Goal: Information Seeking & Learning: Learn about a topic

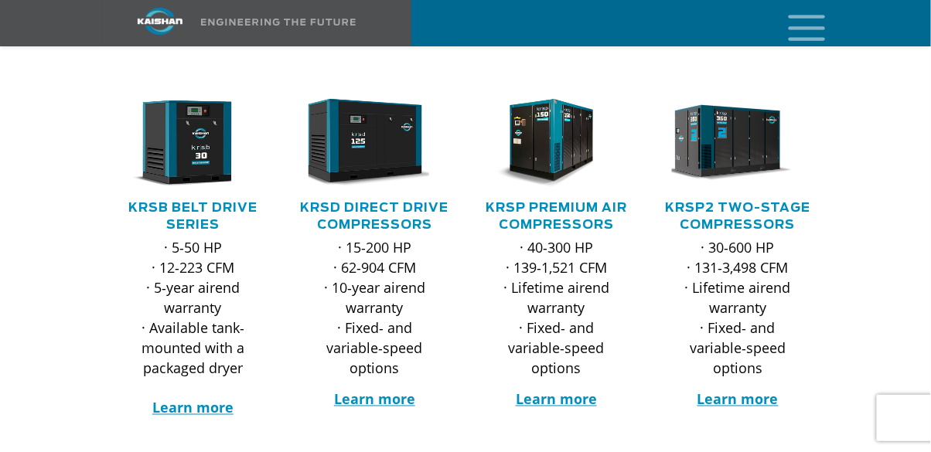
scroll to position [268, 0]
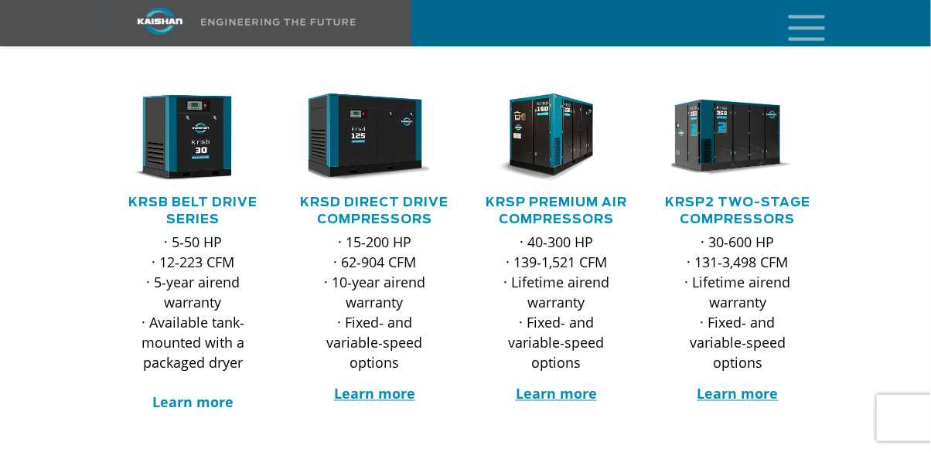
click at [193, 393] on strong "Learn more" at bounding box center [192, 402] width 81 height 19
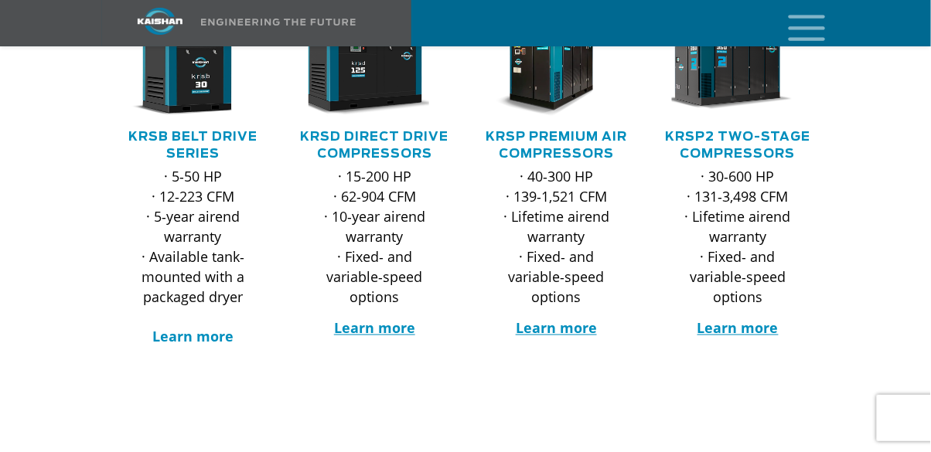
scroll to position [342, 0]
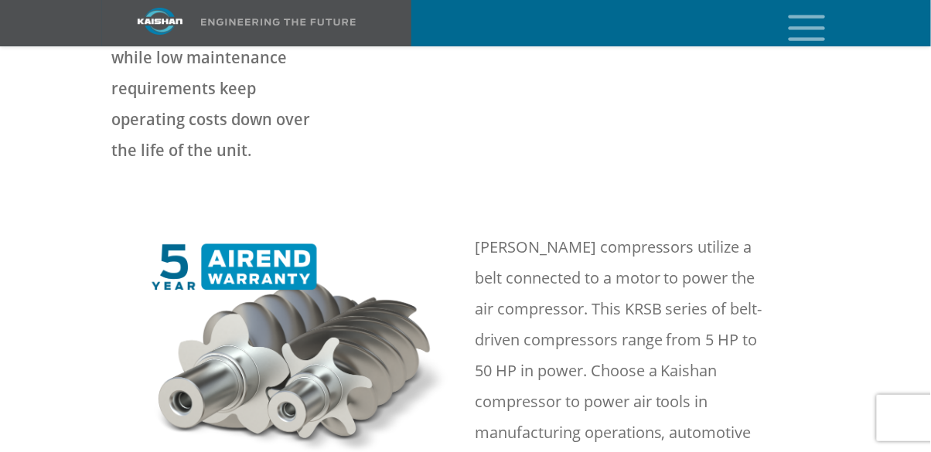
scroll to position [644, 0]
click at [62, 244] on div at bounding box center [465, 398] width 857 height 425
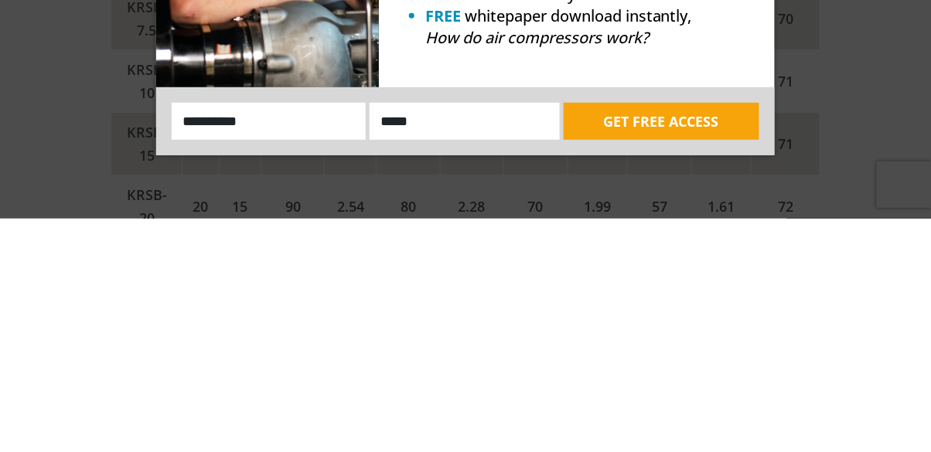
scroll to position [2570, 0]
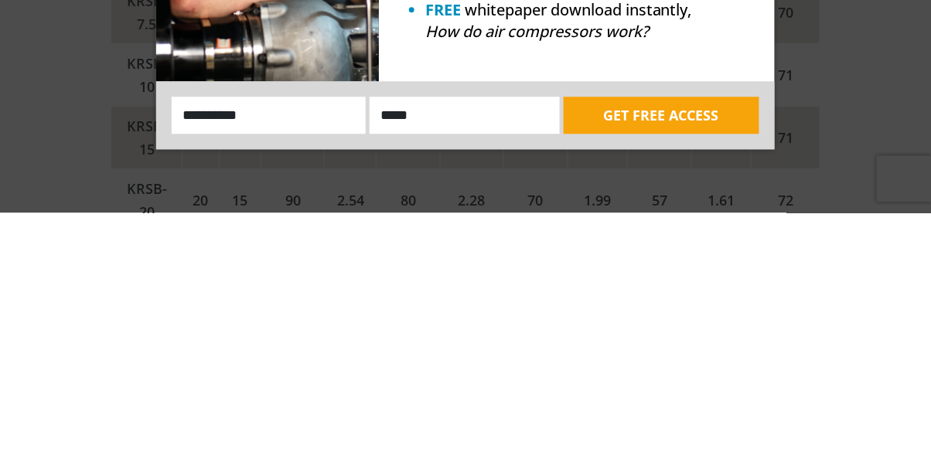
click at [46, 322] on div "Want to run with the Big Dogs? JOIN THE NEWSLETTER TO GET: FREE email updates F…" at bounding box center [465, 226] width 931 height 452
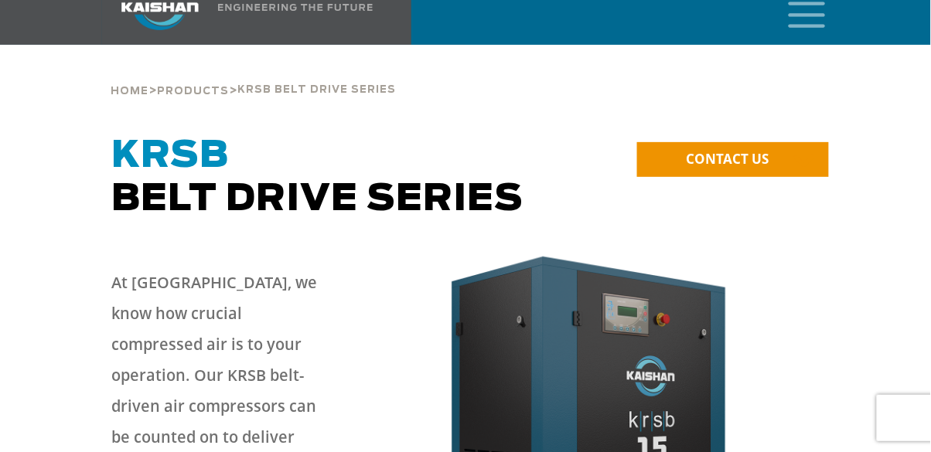
scroll to position [0, 0]
